Goal: Task Accomplishment & Management: Use online tool/utility

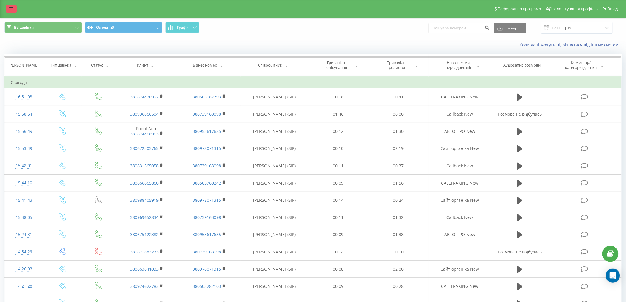
click at [14, 9] on link at bounding box center [11, 9] width 11 height 8
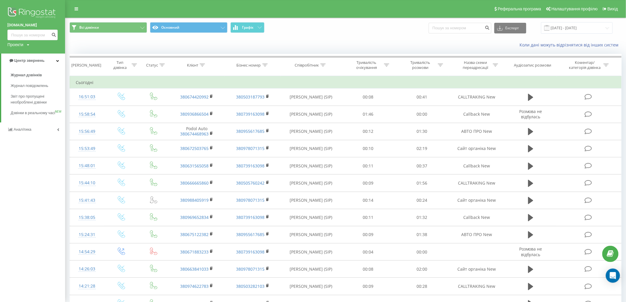
click at [342, 36] on div "Всі дзвінки Основний Графік Експорт .csv .xls .xlsx 19.07.2025 - 19.08.2025" at bounding box center [345, 28] width 560 height 20
click at [31, 95] on span "Звіт про пропущені необроблені дзвінки" at bounding box center [36, 99] width 51 height 12
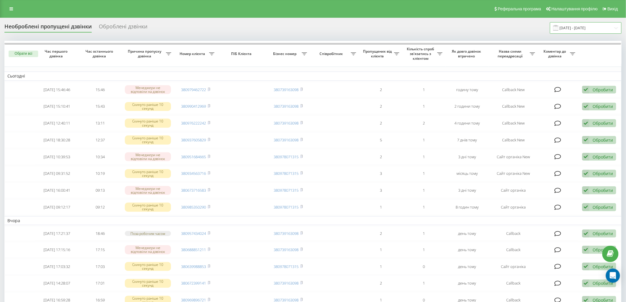
click at [575, 30] on input "[DATE] - [DATE]" at bounding box center [586, 28] width 72 height 12
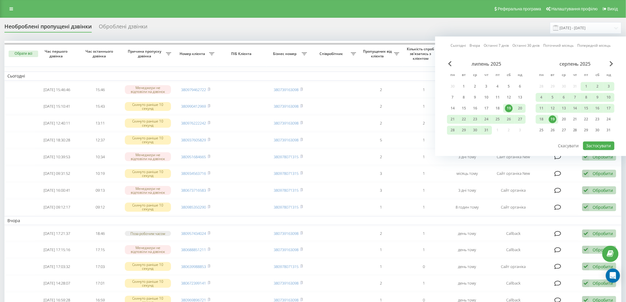
click at [549, 117] on div "19" at bounding box center [552, 119] width 11 height 9
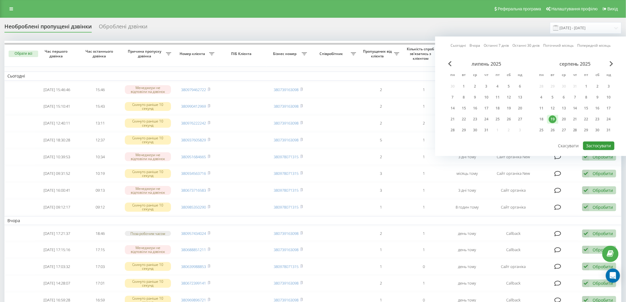
click at [599, 145] on button "Застосувати" at bounding box center [598, 145] width 31 height 9
type input "19.08.2025 - 19.08.2025"
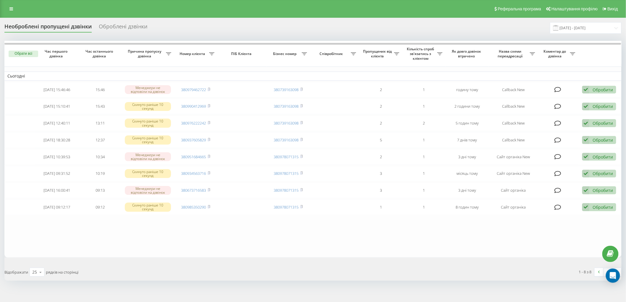
click at [8, 14] on div "Реферальна програма Налаштування профілю Вихід" at bounding box center [313, 9] width 626 height 18
click at [8, 11] on link at bounding box center [11, 9] width 11 height 8
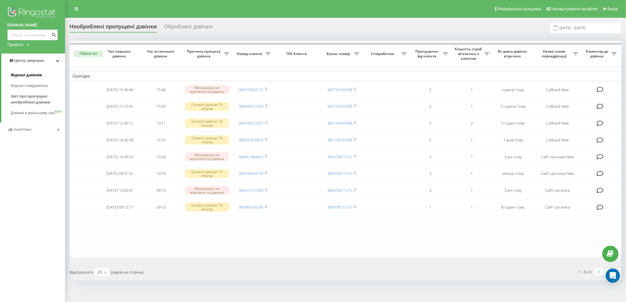
click at [27, 75] on span "Журнал дзвінків" at bounding box center [26, 75] width 31 height 6
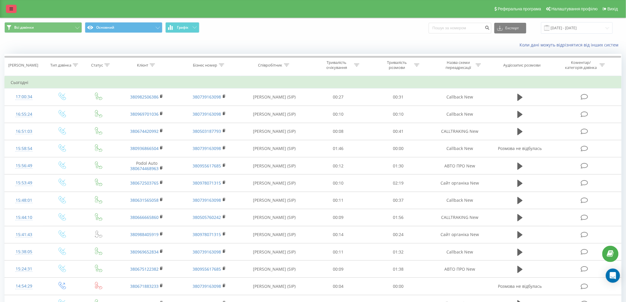
click at [12, 10] on icon at bounding box center [11, 9] width 4 height 4
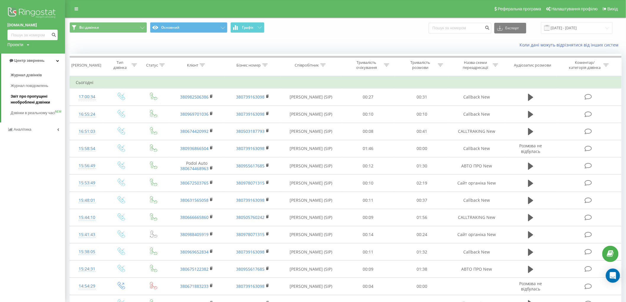
click at [32, 96] on span "Звіт про пропущені необроблені дзвінки" at bounding box center [36, 99] width 51 height 12
click at [35, 101] on span "Звіт про пропущені необроблені дзвінки" at bounding box center [36, 99] width 51 height 12
